Goal: Browse casually

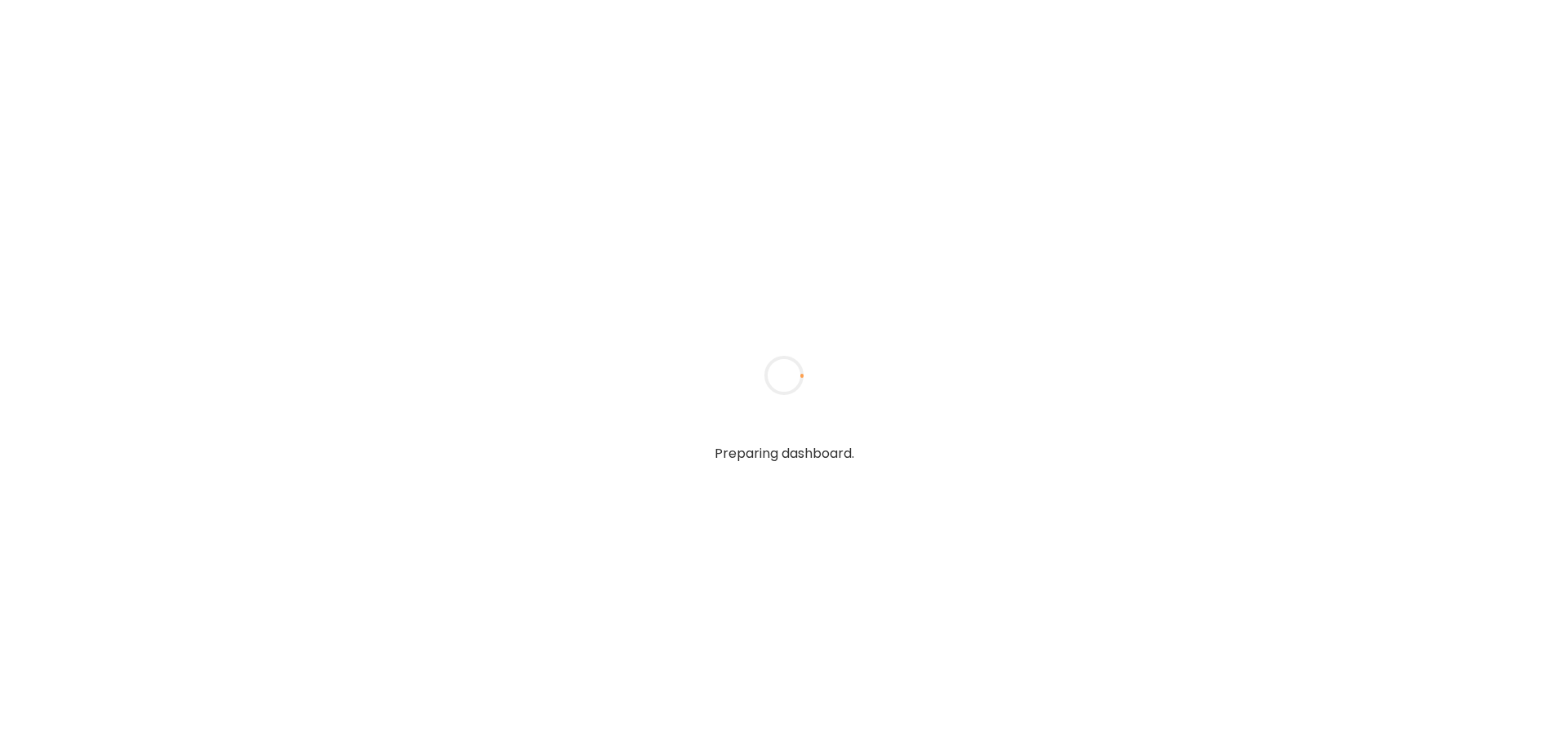
type textarea "**********"
type input "****"
type input "**********"
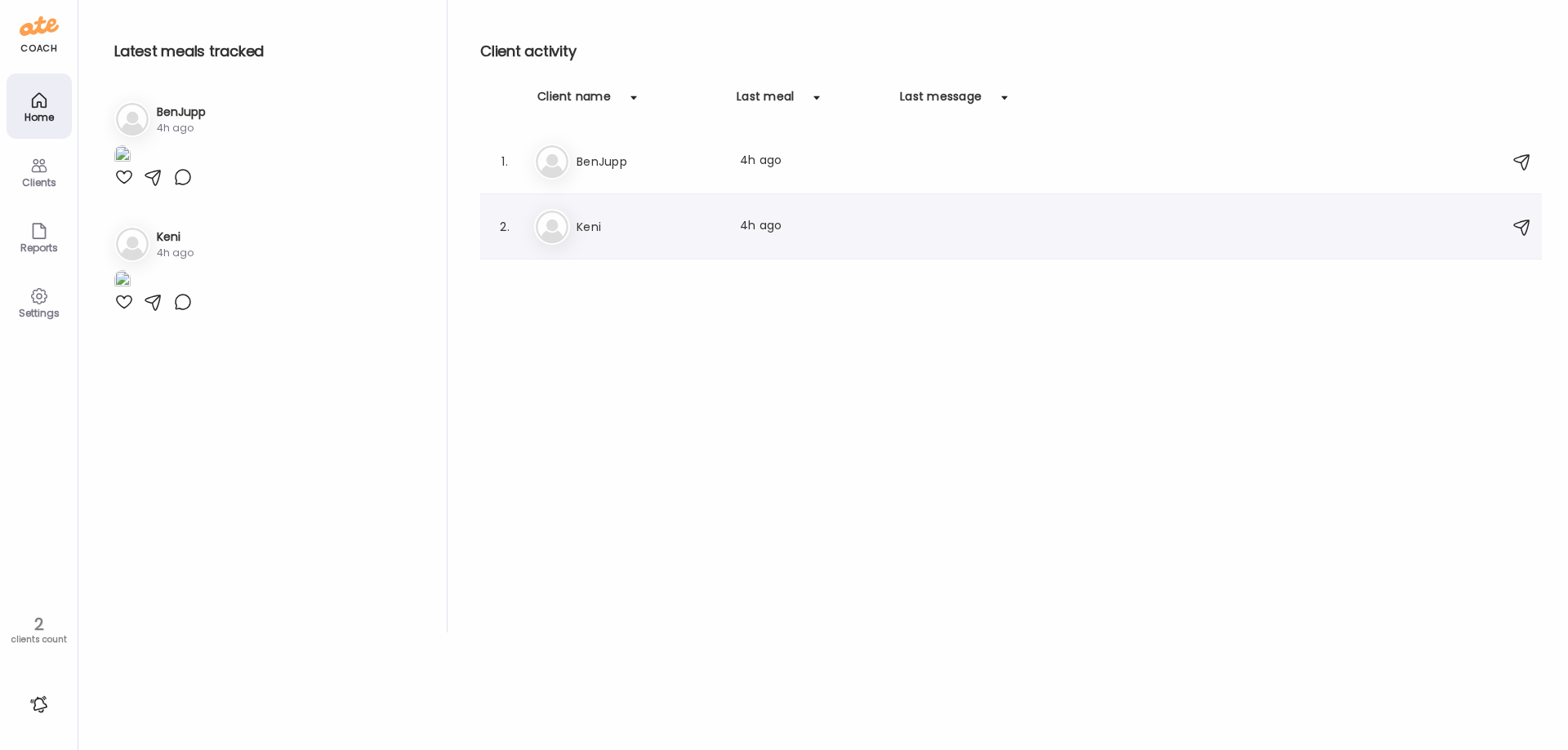
type input "**********"
click at [609, 219] on h3 "Keni" at bounding box center [648, 226] width 144 height 19
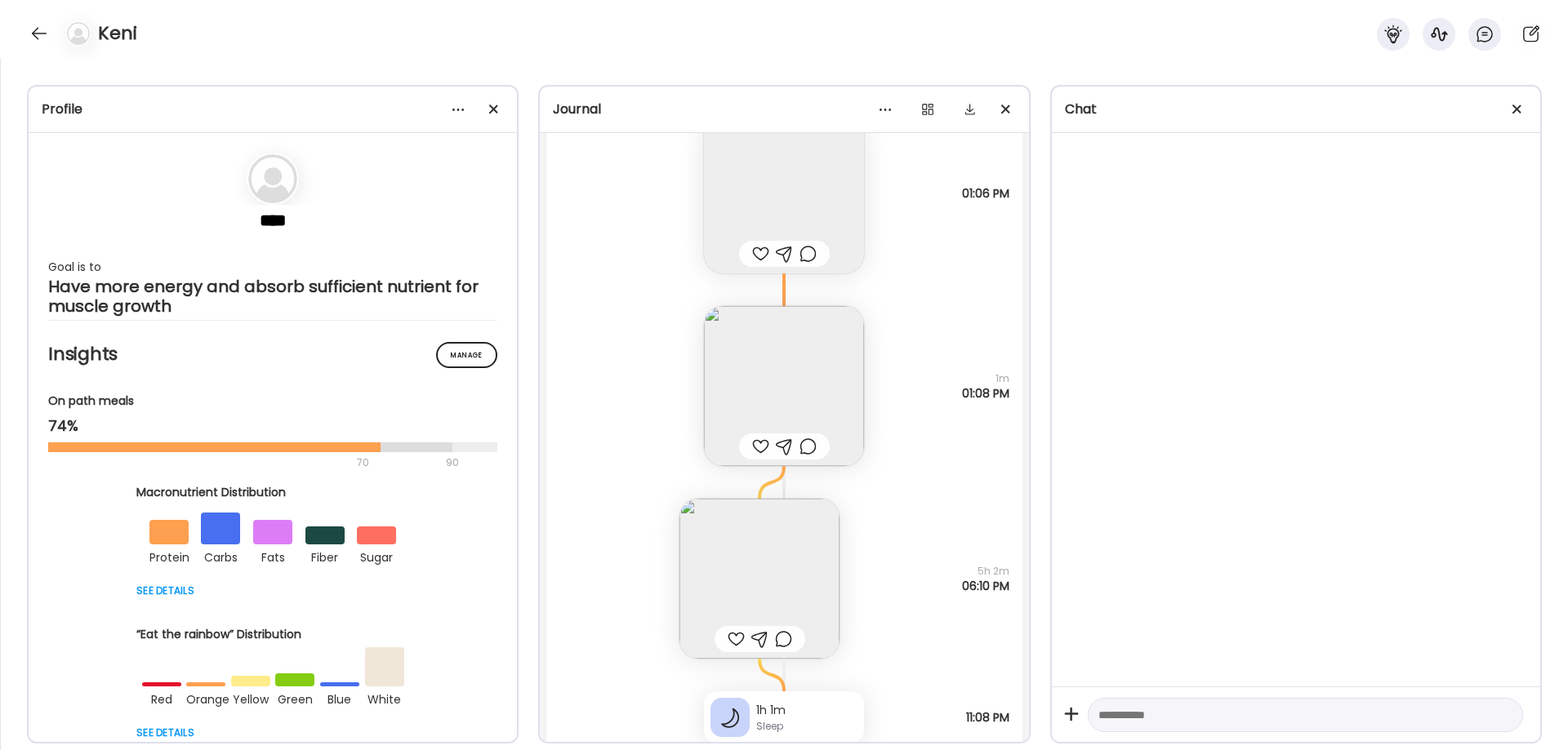
scroll to position [36670, 0]
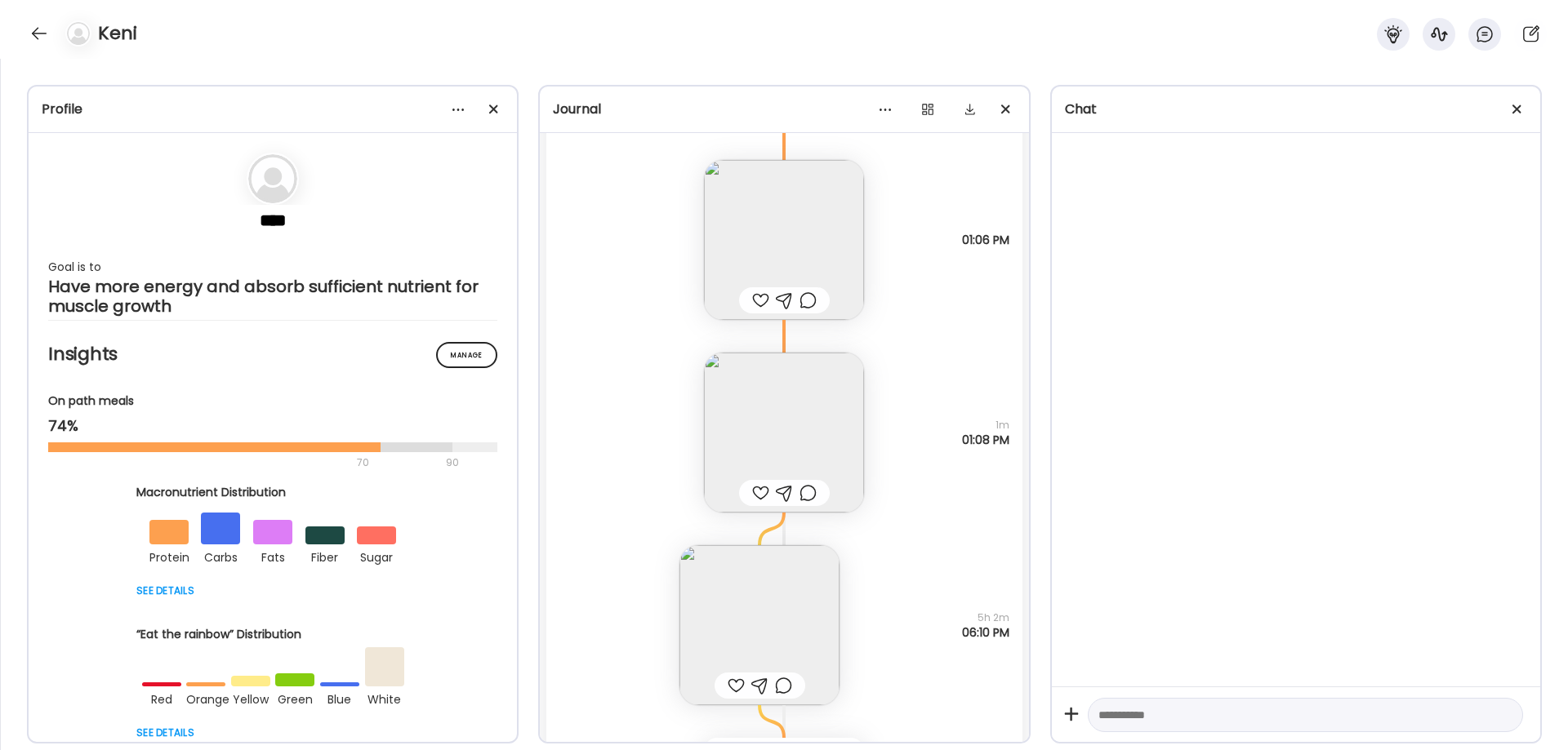
click at [768, 619] on img at bounding box center [759, 625] width 160 height 160
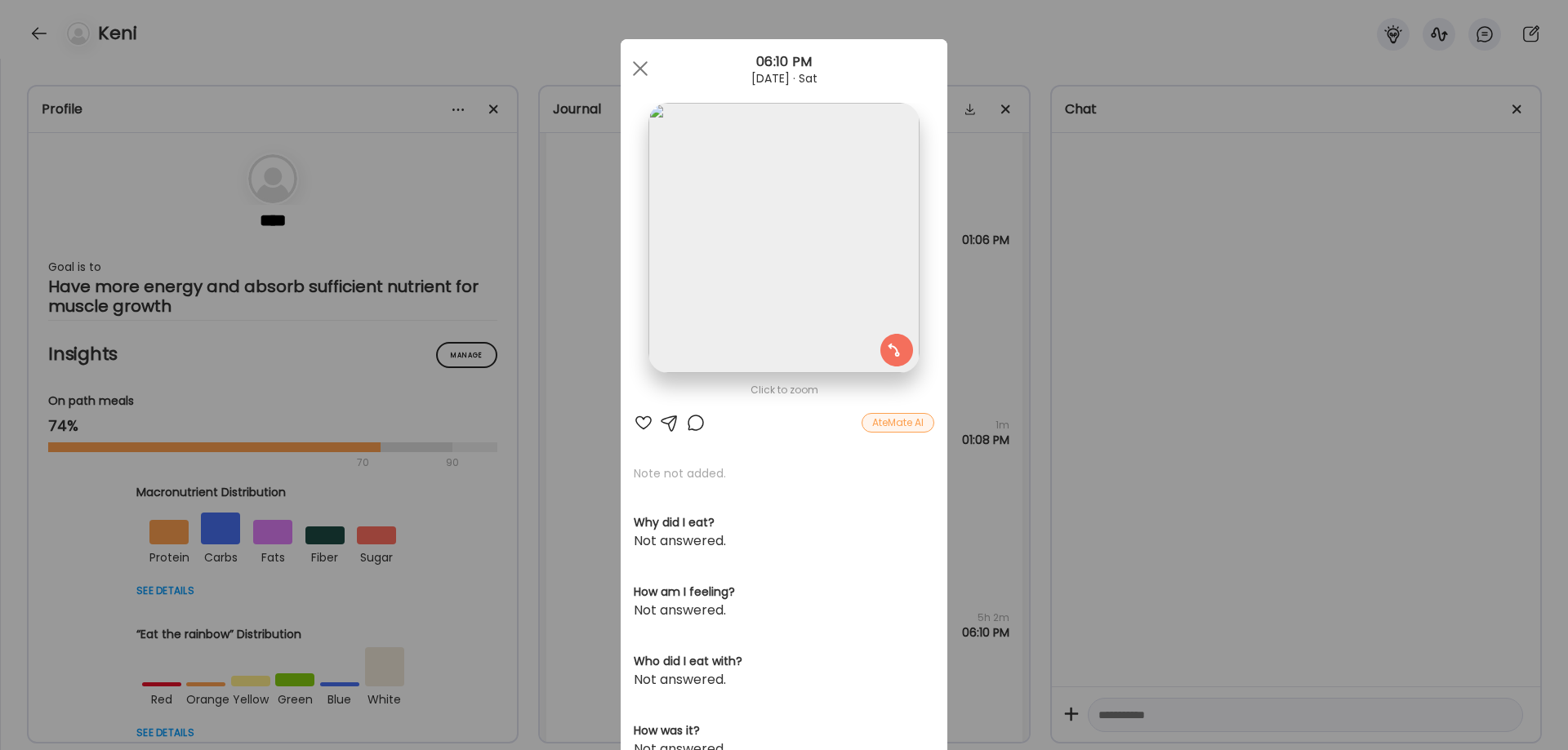
click at [751, 244] on img at bounding box center [784, 238] width 270 height 270
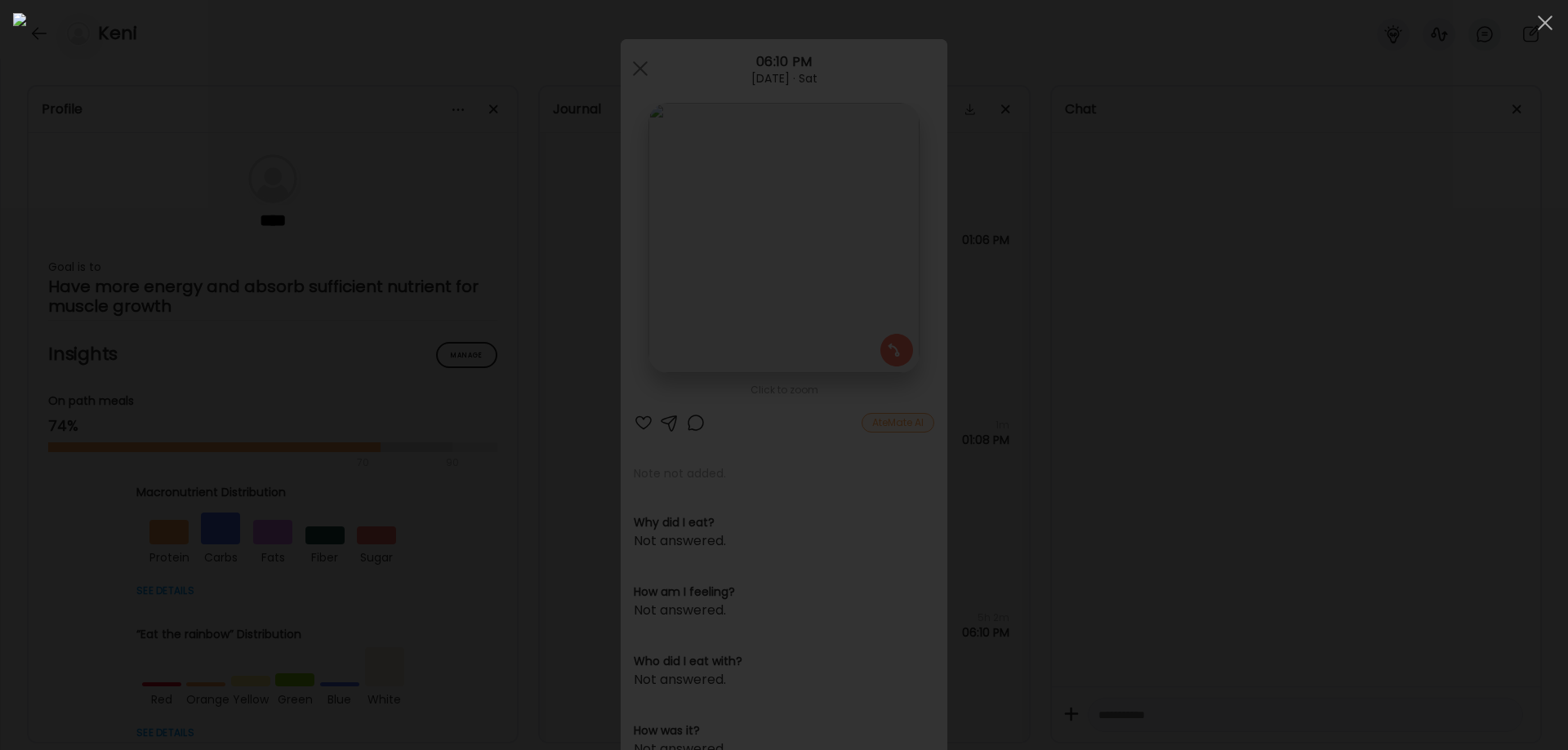
click at [1333, 433] on div at bounding box center [784, 375] width 1542 height 724
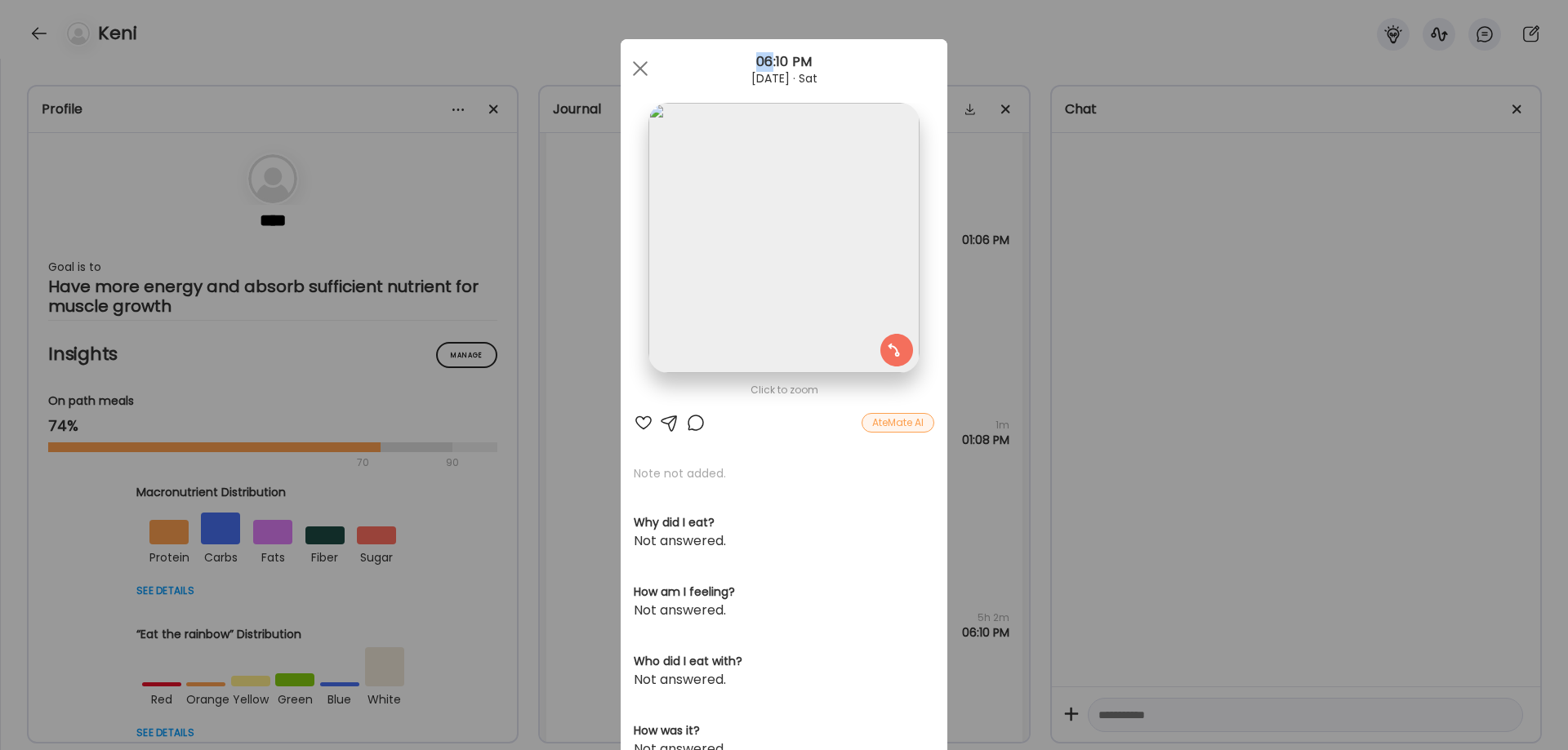
click at [1333, 433] on div "Ate Coach Dashboard Wahoo! It’s official Take a moment to set up your Coach Pro…" at bounding box center [784, 375] width 1568 height 750
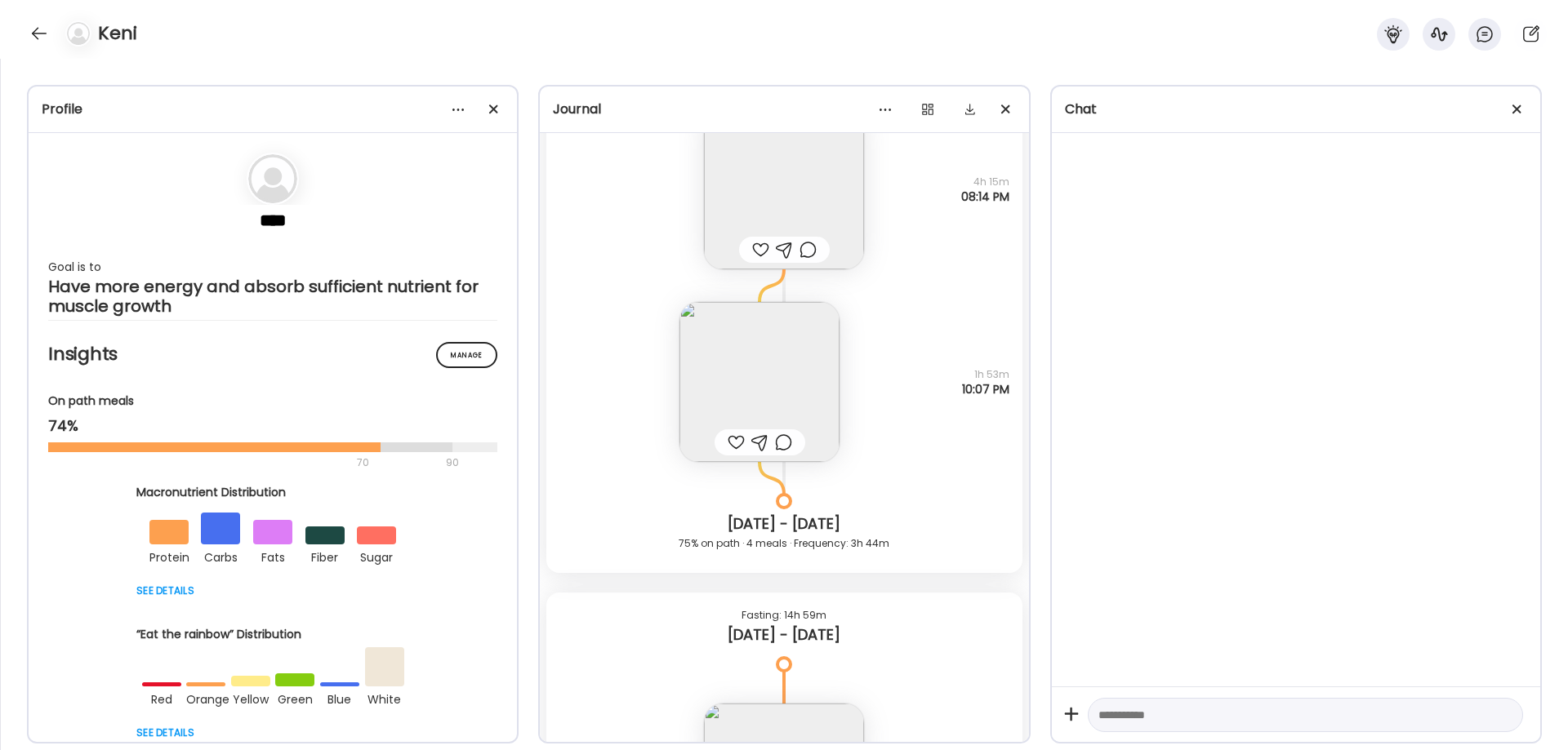
scroll to position [35854, 0]
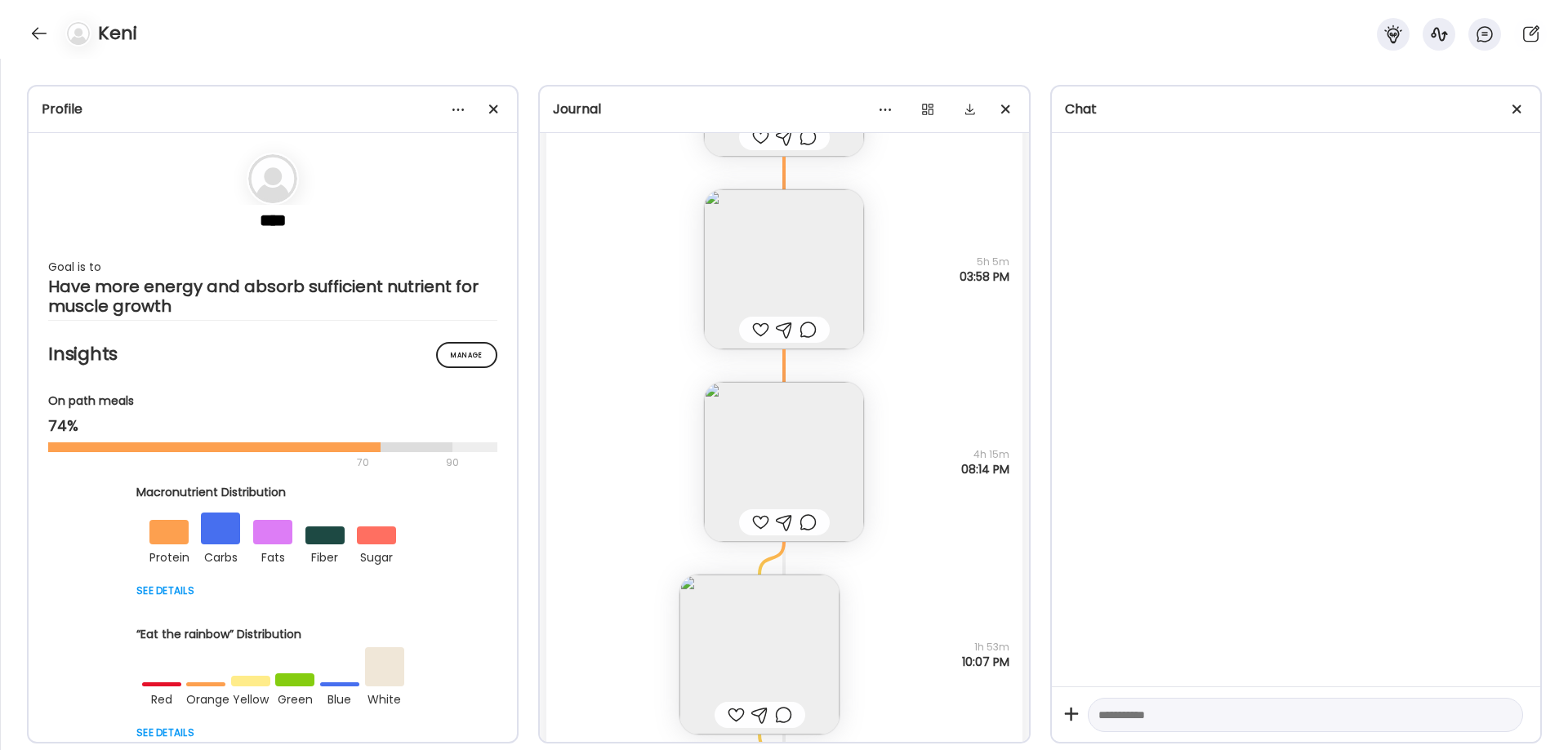
click at [766, 474] on img at bounding box center [784, 461] width 160 height 160
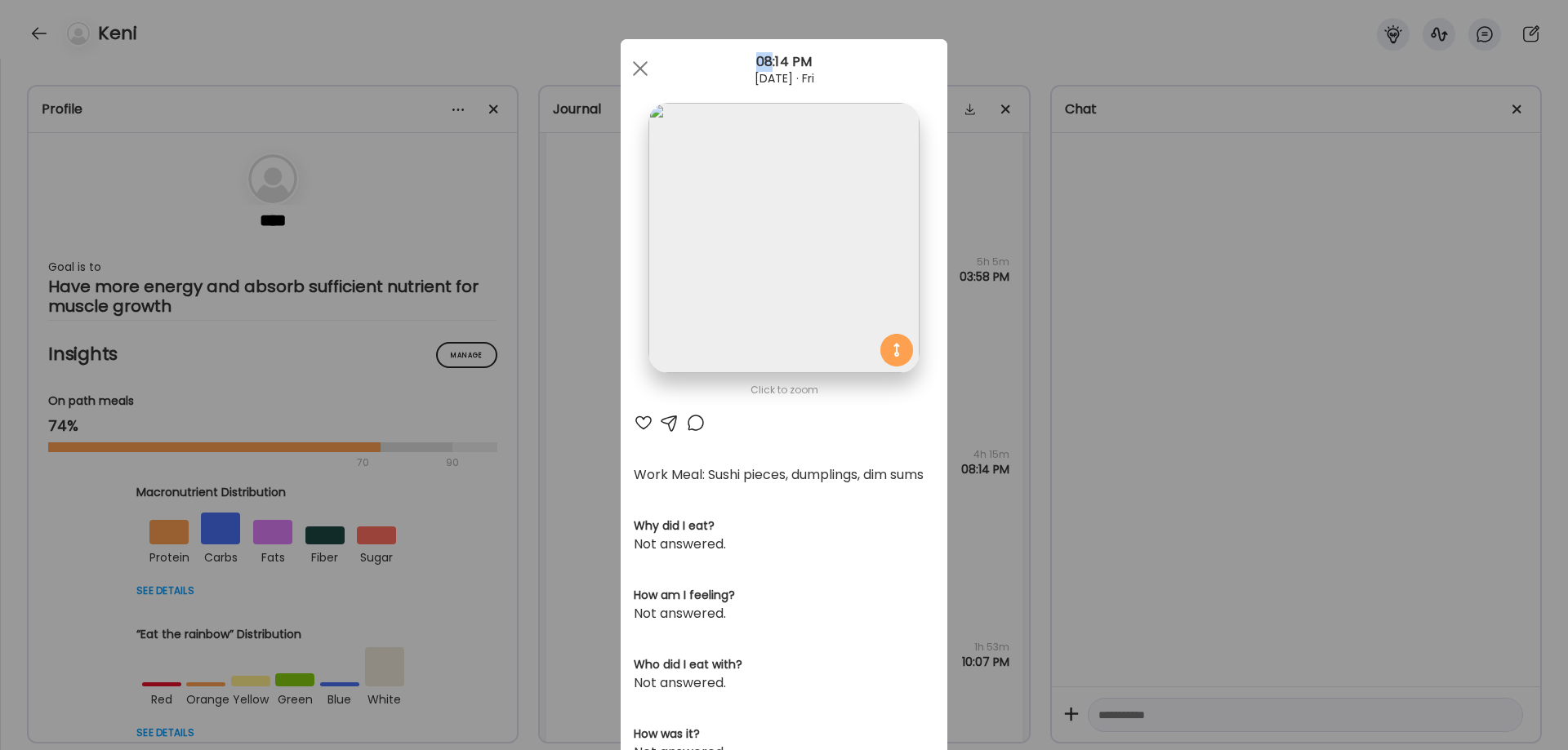
click at [1278, 470] on div "Ate Coach Dashboard Wahoo! It’s official Take a moment to set up your Coach Pro…" at bounding box center [784, 375] width 1568 height 750
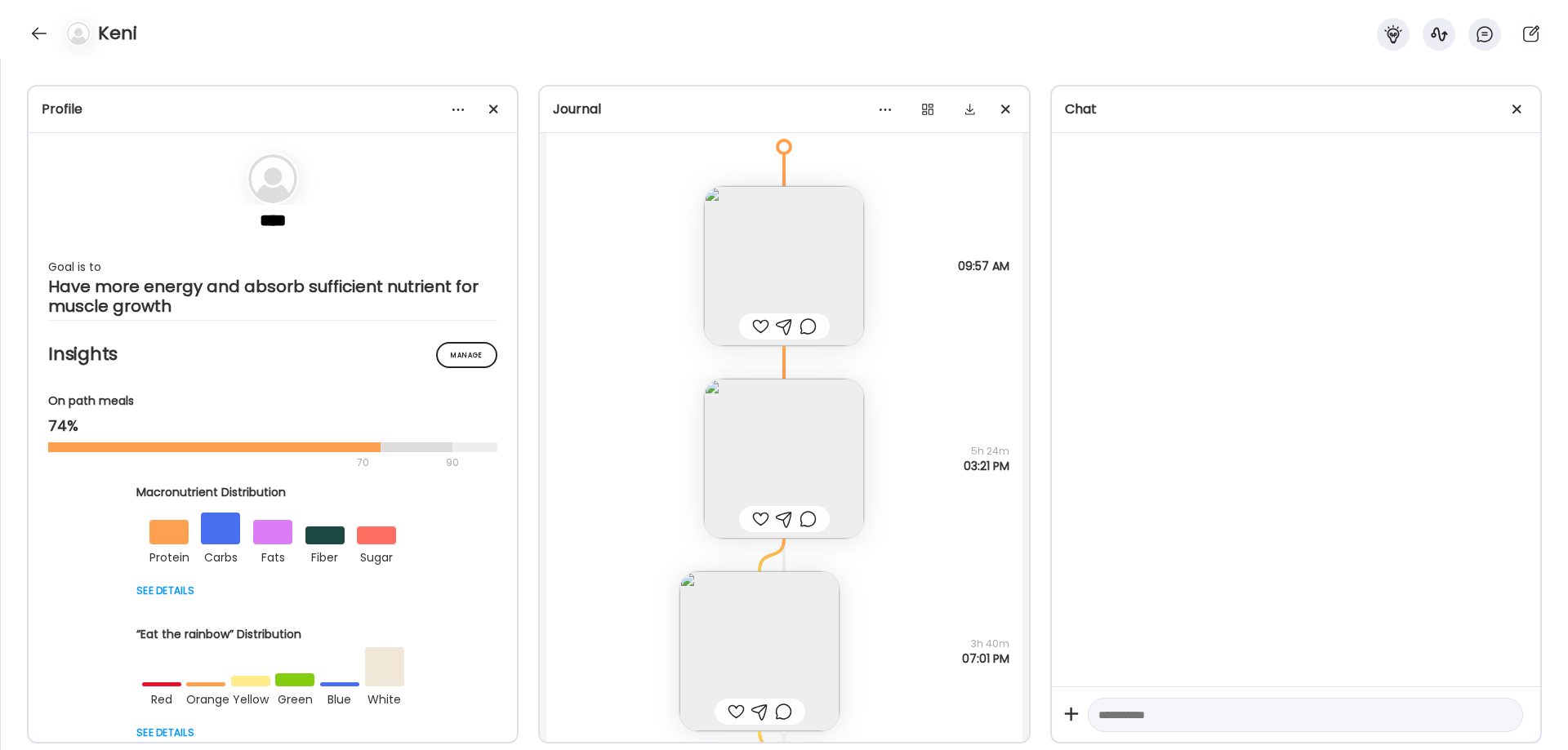
scroll to position [34629, 0]
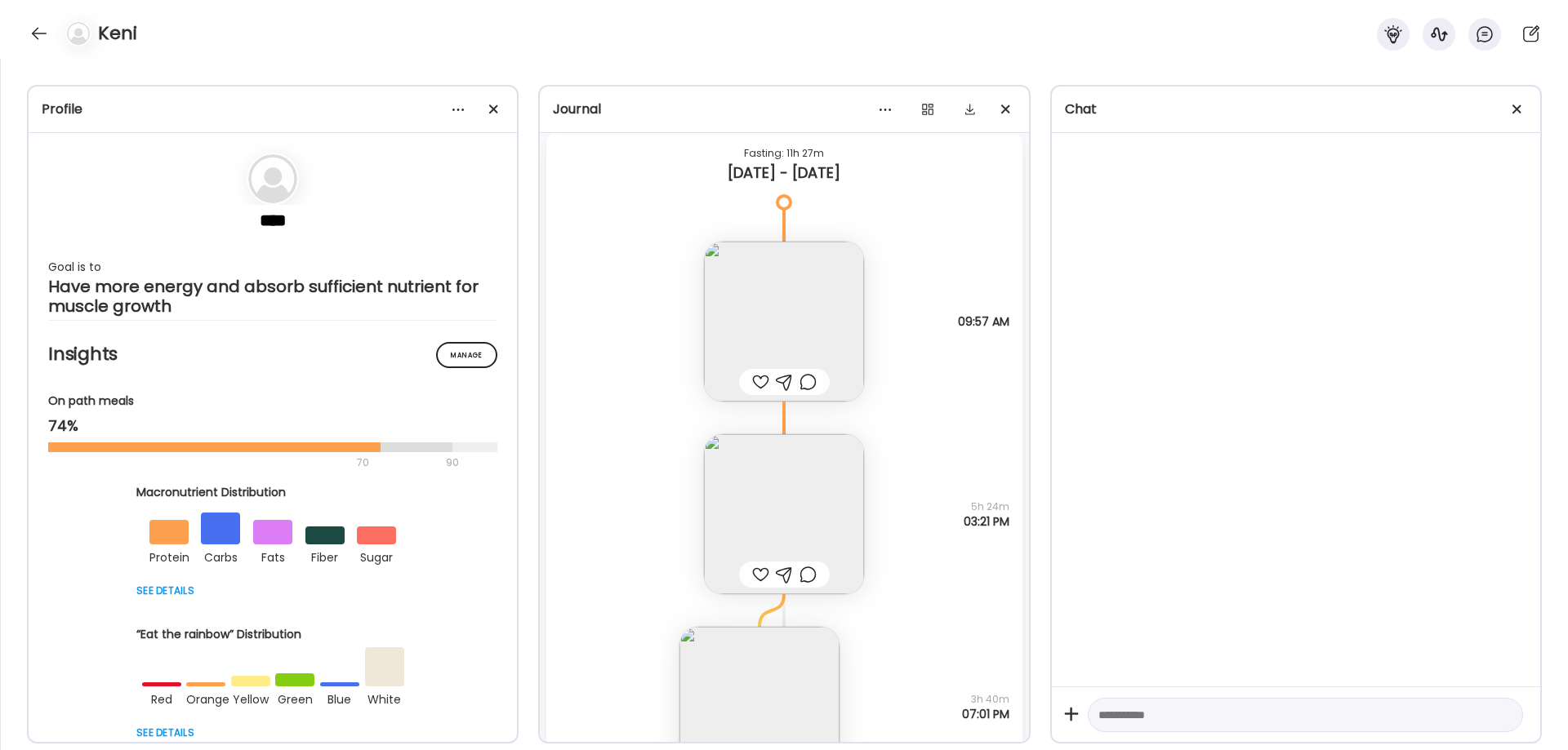
click at [843, 497] on img at bounding box center [784, 514] width 160 height 160
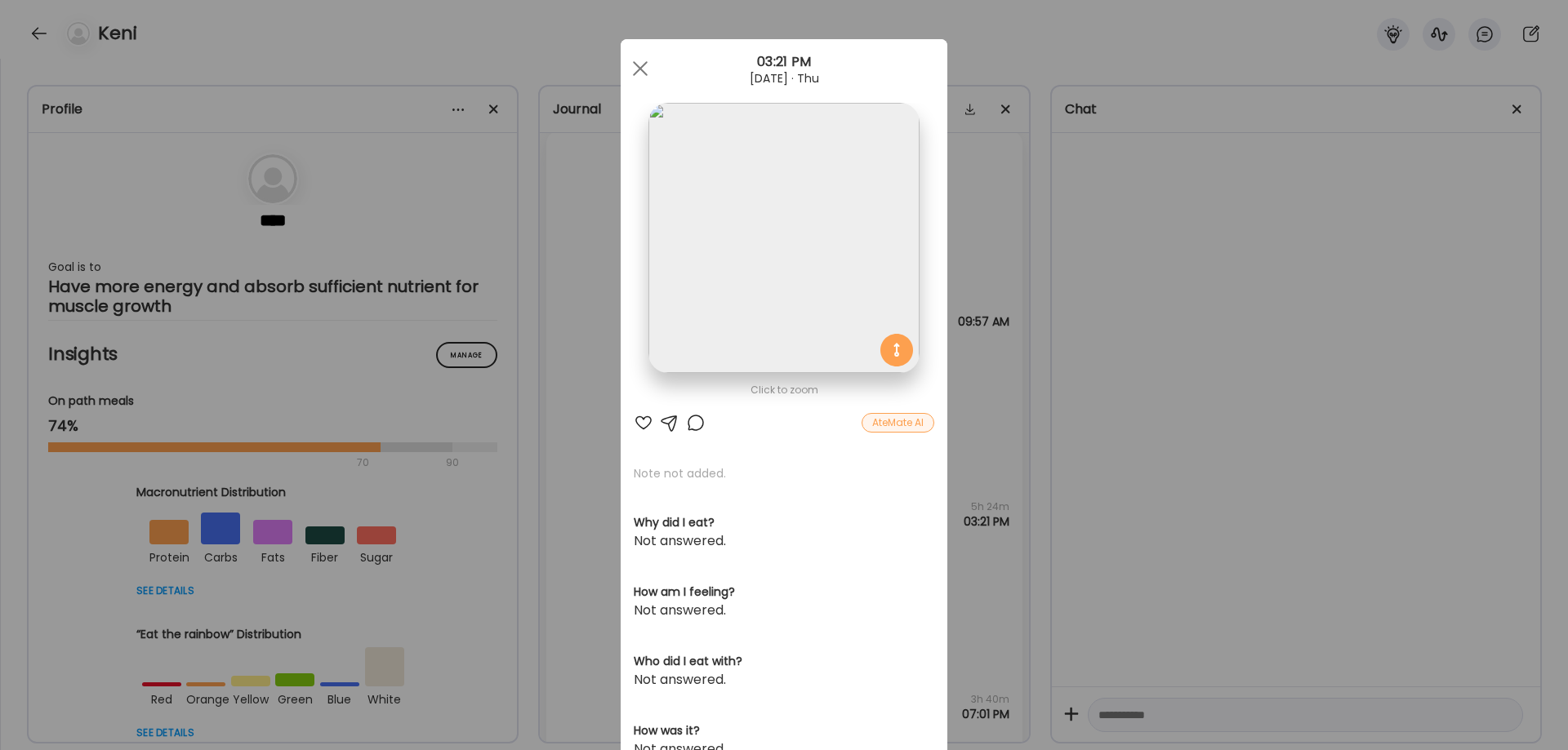
click at [719, 227] on img at bounding box center [784, 238] width 270 height 270
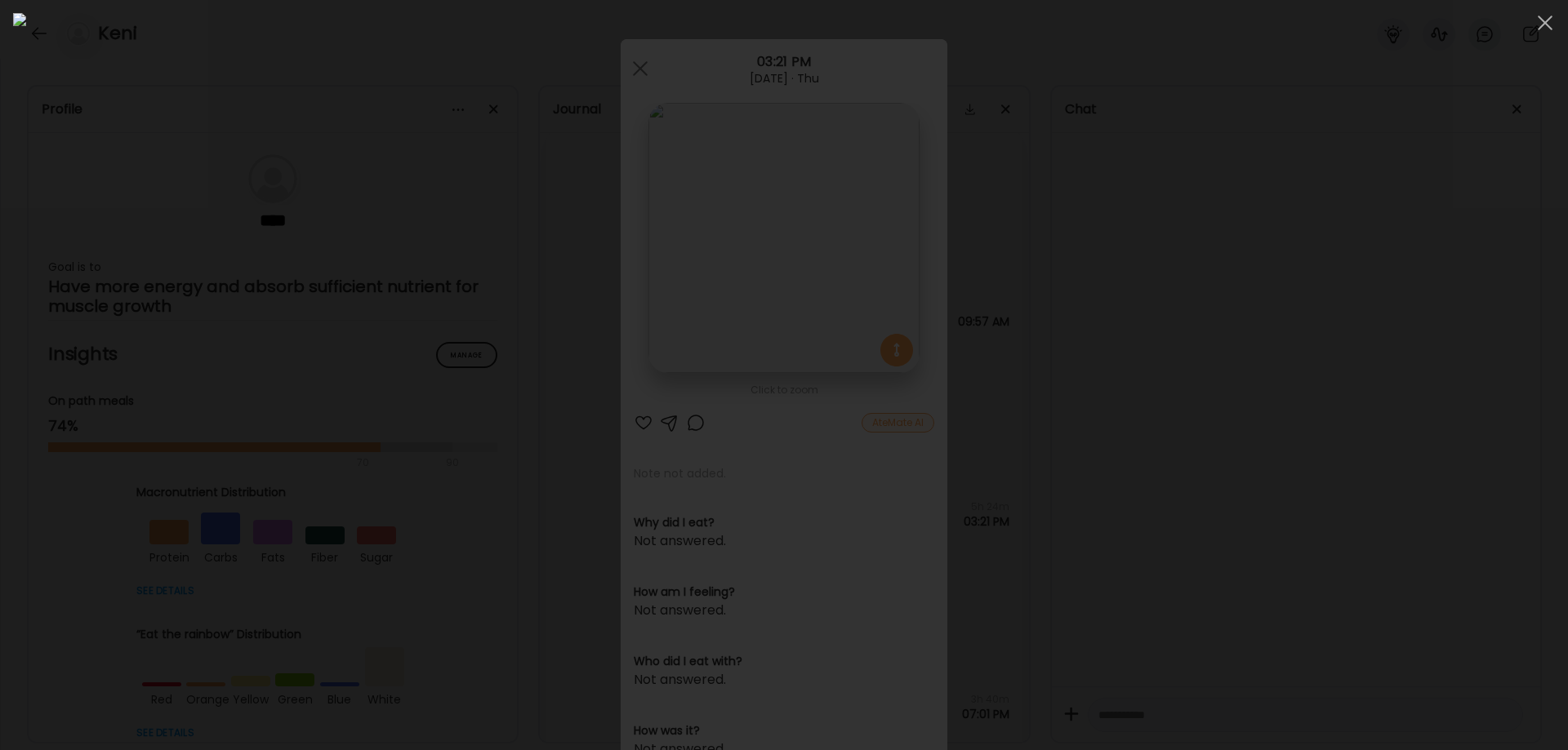
click at [1226, 461] on div at bounding box center [784, 375] width 1542 height 724
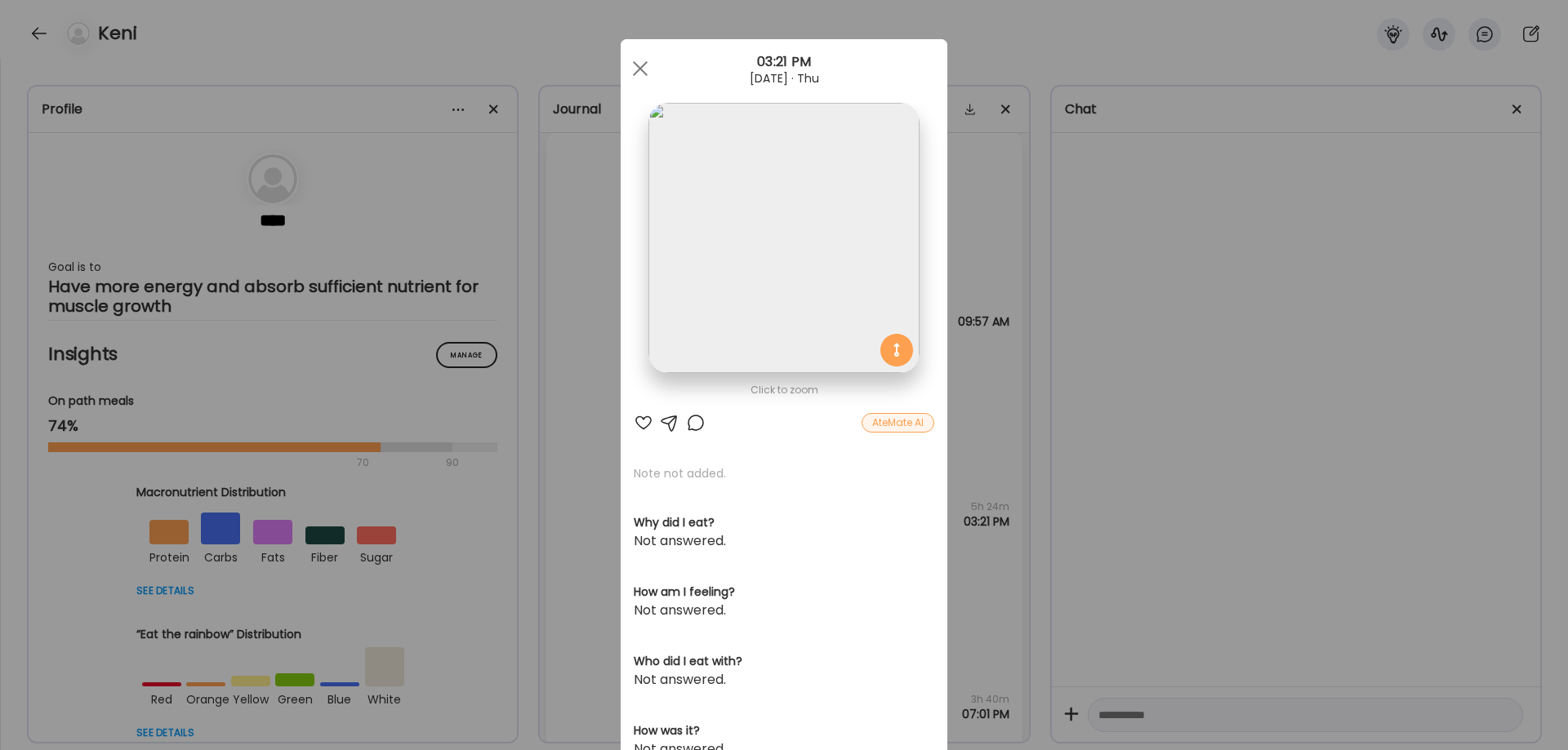
click at [1226, 461] on div "Ate Coach Dashboard Wahoo! It’s official Take a moment to set up your Coach Pro…" at bounding box center [784, 375] width 1568 height 750
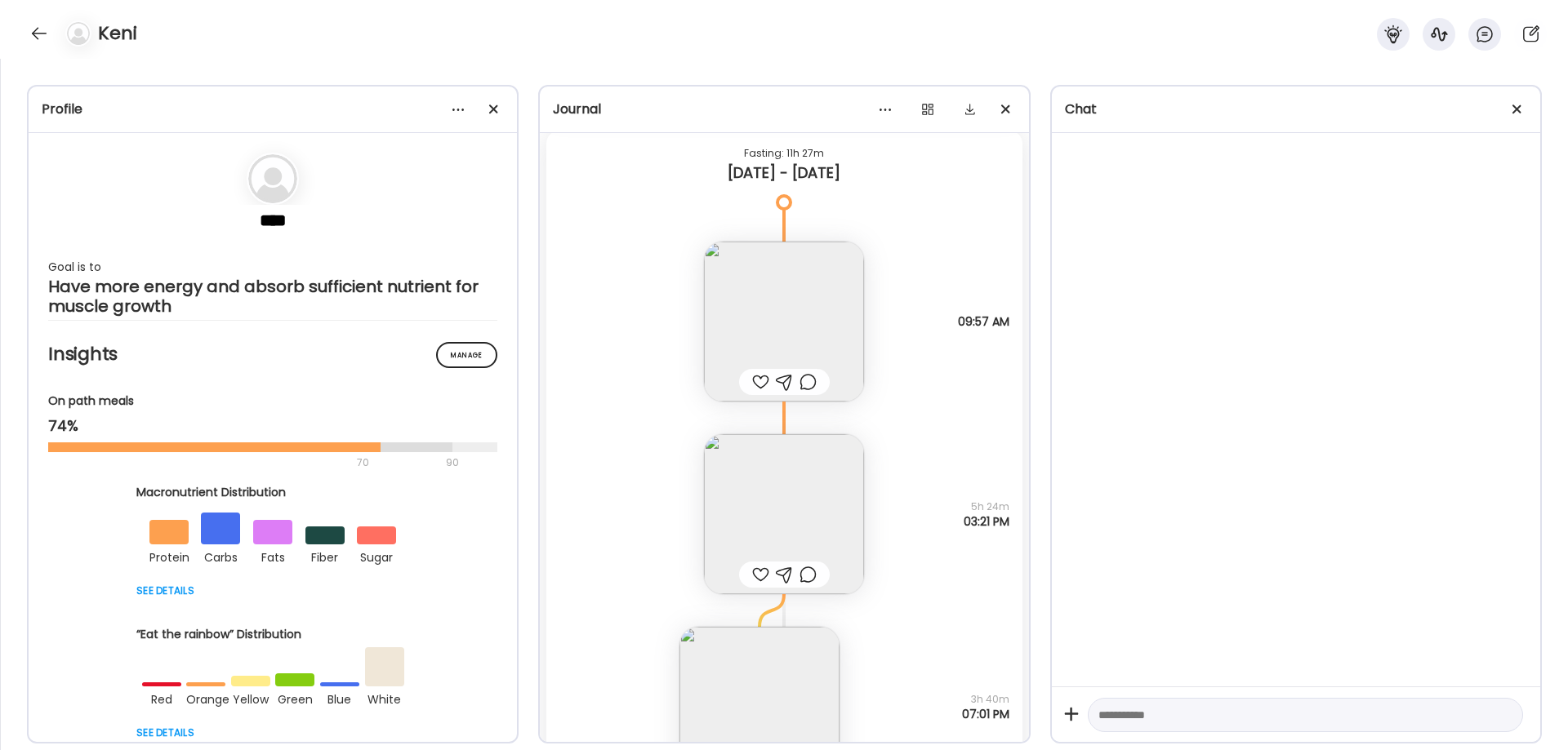
drag, startPoint x: 1225, startPoint y: 461, endPoint x: 1157, endPoint y: 552, distance: 113.6
click at [1157, 552] on div at bounding box center [1296, 410] width 488 height 553
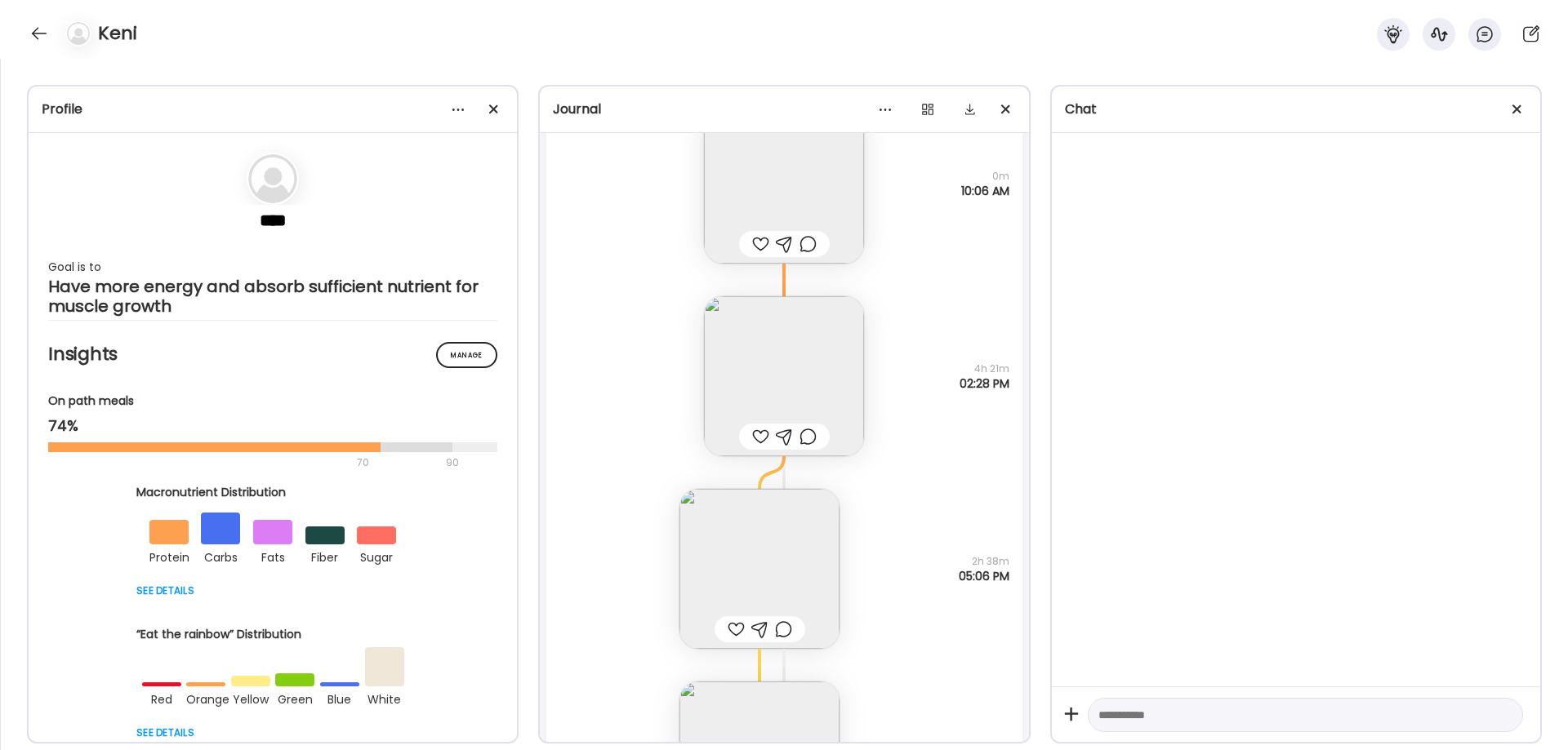
scroll to position [33405, 0]
click at [829, 397] on img at bounding box center [784, 377] width 160 height 160
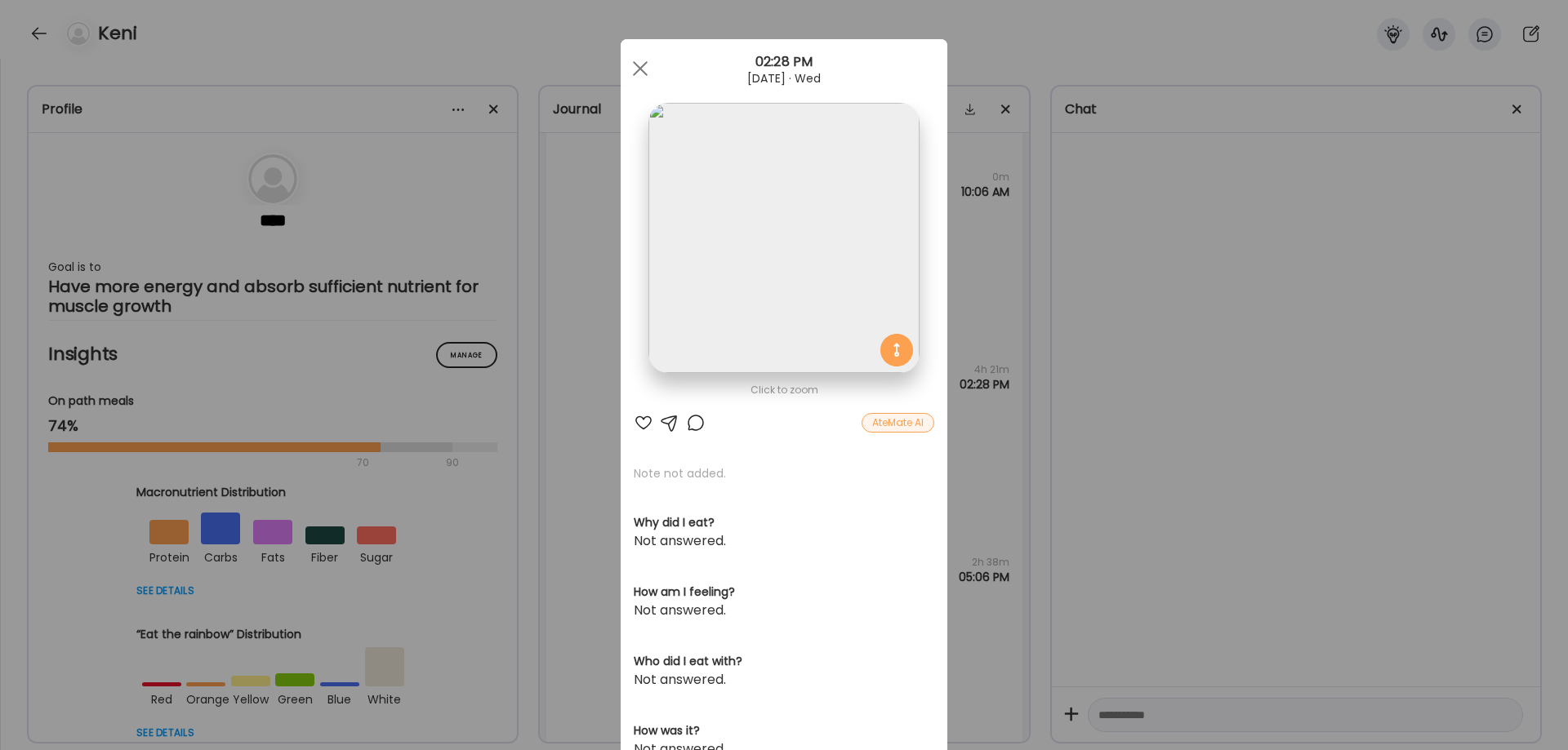
click at [756, 293] on img at bounding box center [784, 238] width 270 height 270
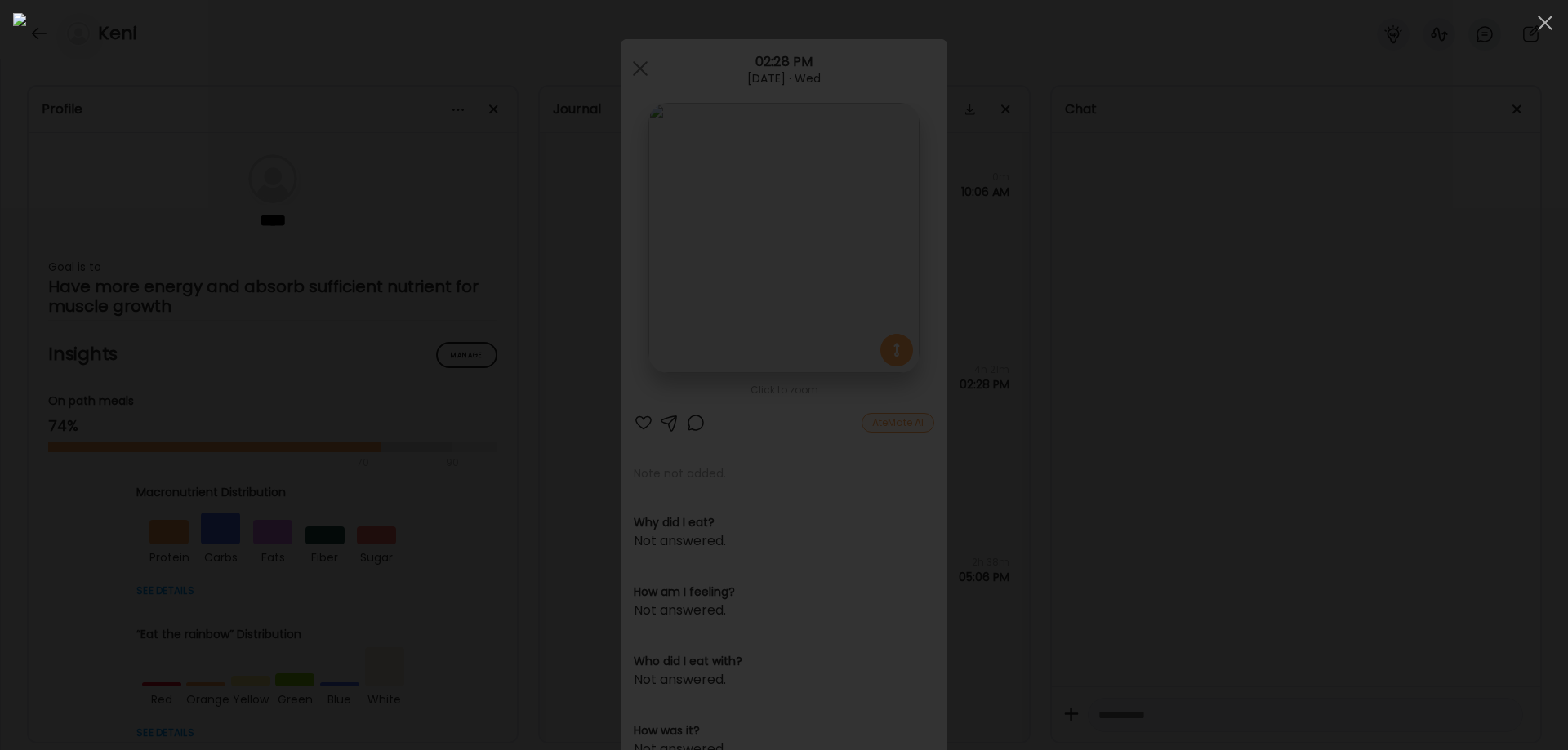
click at [1300, 576] on div at bounding box center [784, 375] width 1542 height 724
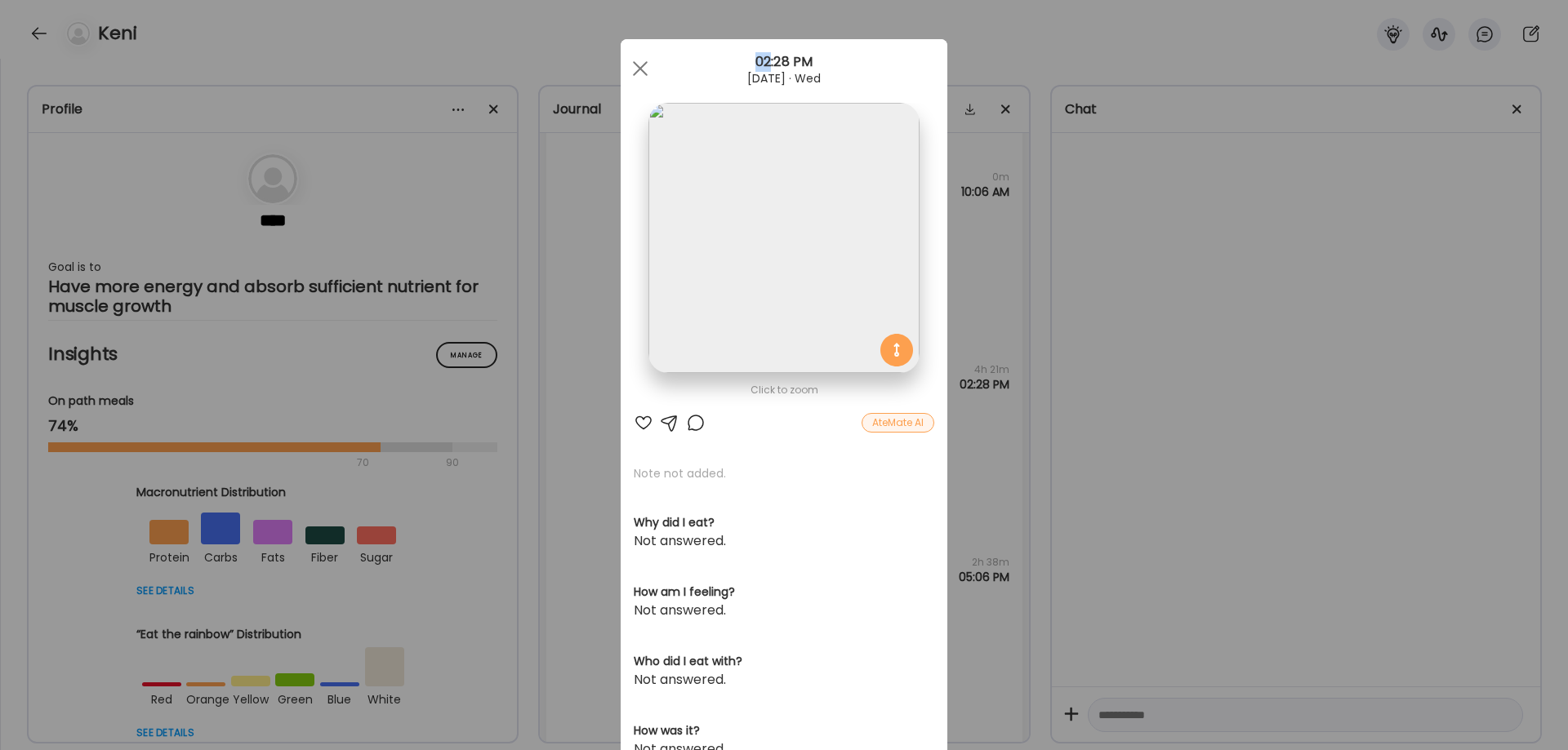
click at [1300, 576] on div "Ate Coach Dashboard Wahoo! It’s official Take a moment to set up your Coach Pro…" at bounding box center [784, 375] width 1568 height 750
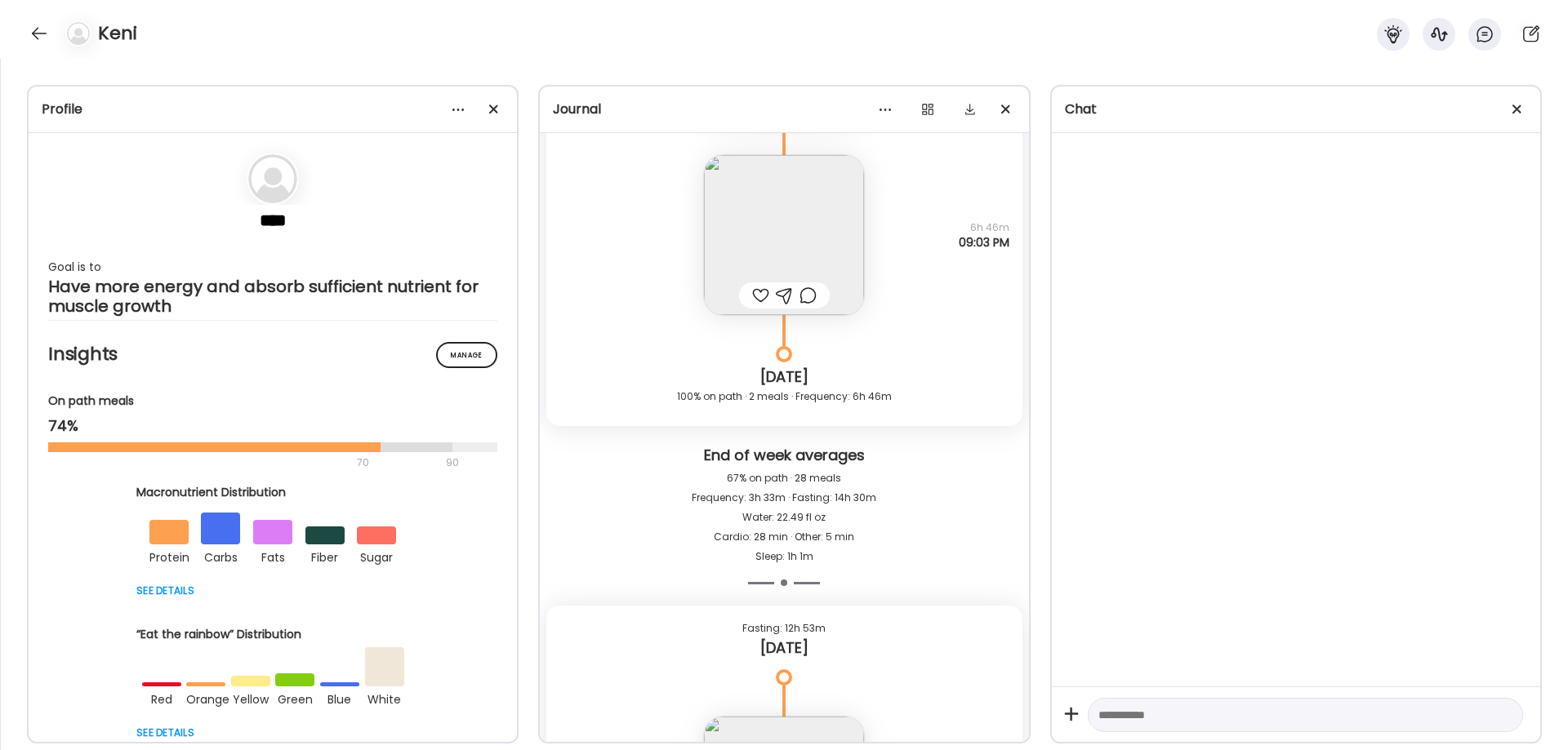
scroll to position [38032, 0]
